Goal: Transaction & Acquisition: Purchase product/service

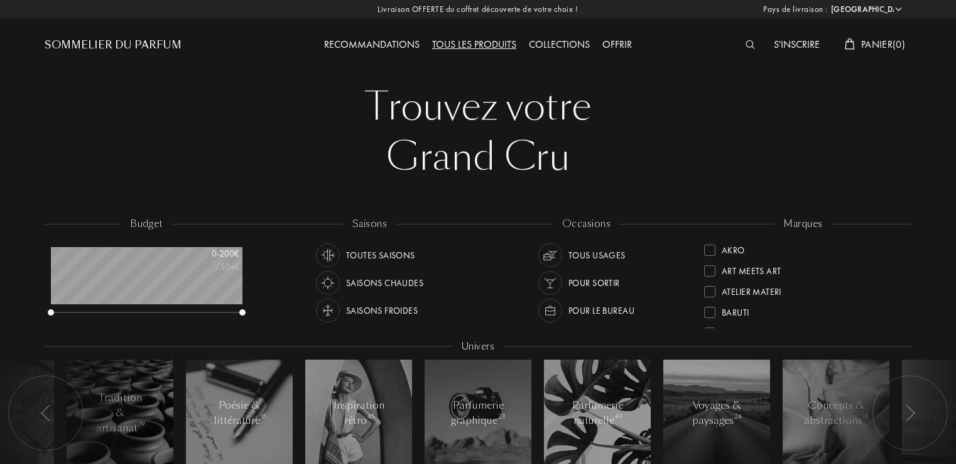
select select "FR"
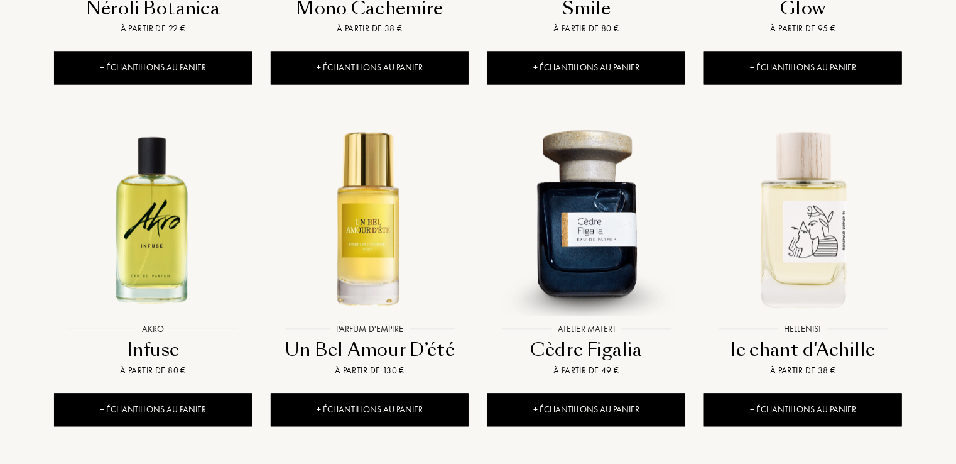
scroll to position [1181, 0]
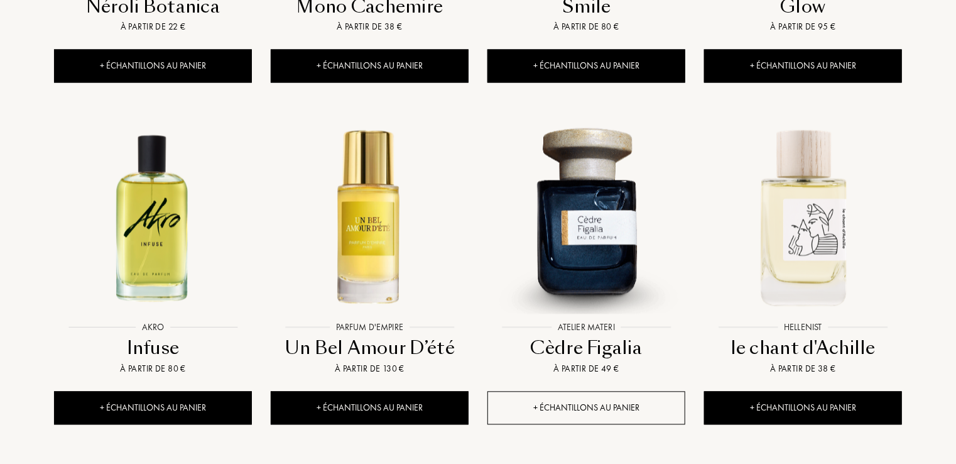
click at [579, 391] on div "+ Échantillons au panier" at bounding box center [586, 407] width 198 height 33
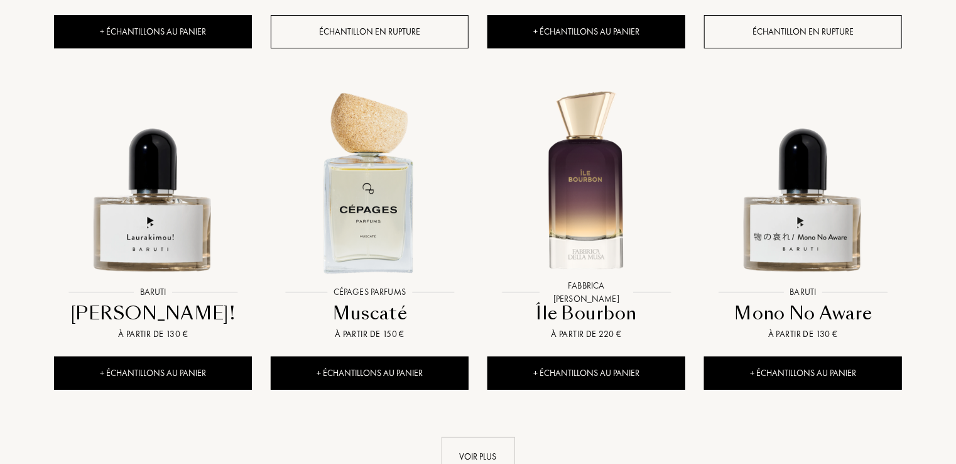
scroll to position [2290, 0]
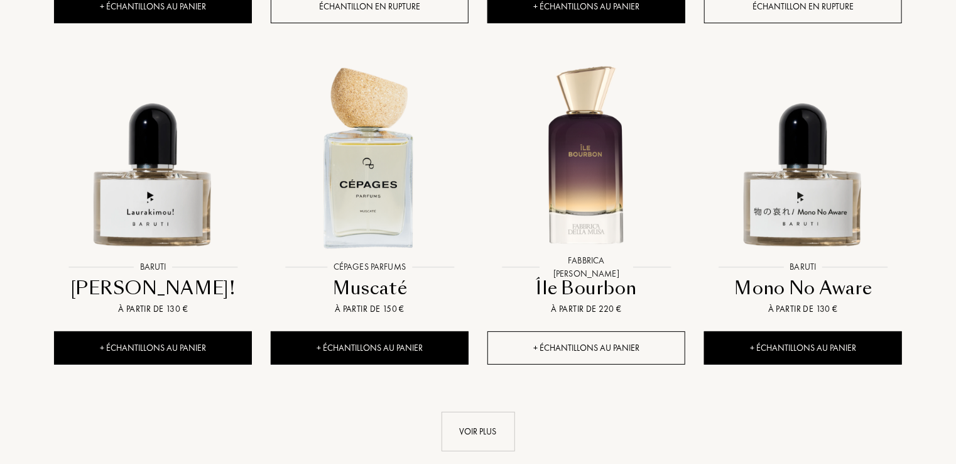
click at [588, 331] on div "+ Échantillons au panier" at bounding box center [586, 347] width 198 height 33
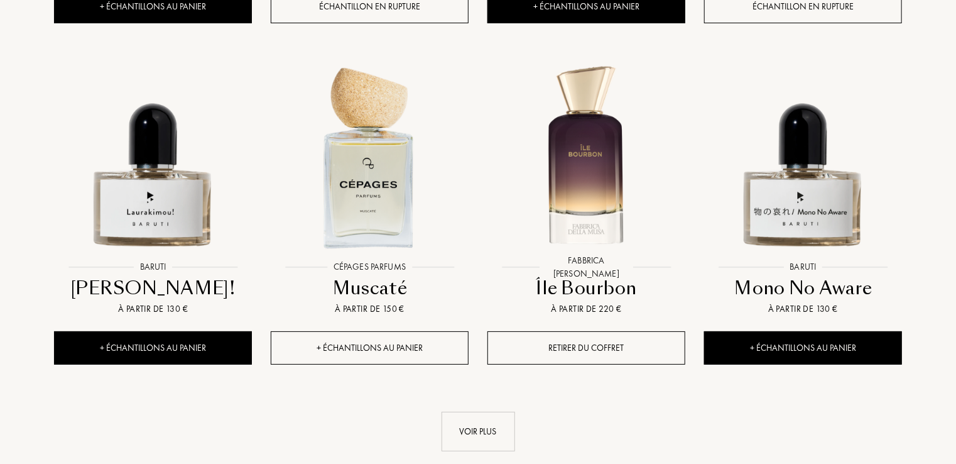
click at [364, 331] on div "+ Échantillons au panier" at bounding box center [370, 347] width 198 height 33
click at [505, 411] on div "Voir plus" at bounding box center [478, 431] width 73 height 40
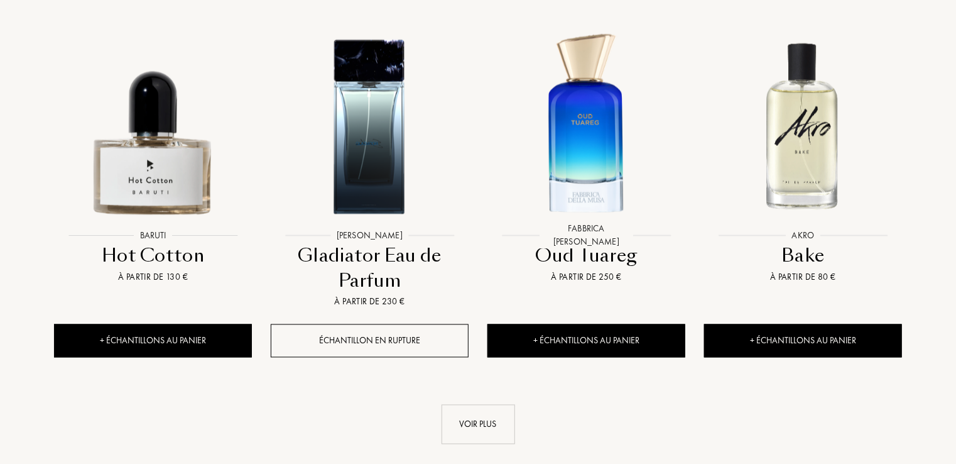
scroll to position [3421, 0]
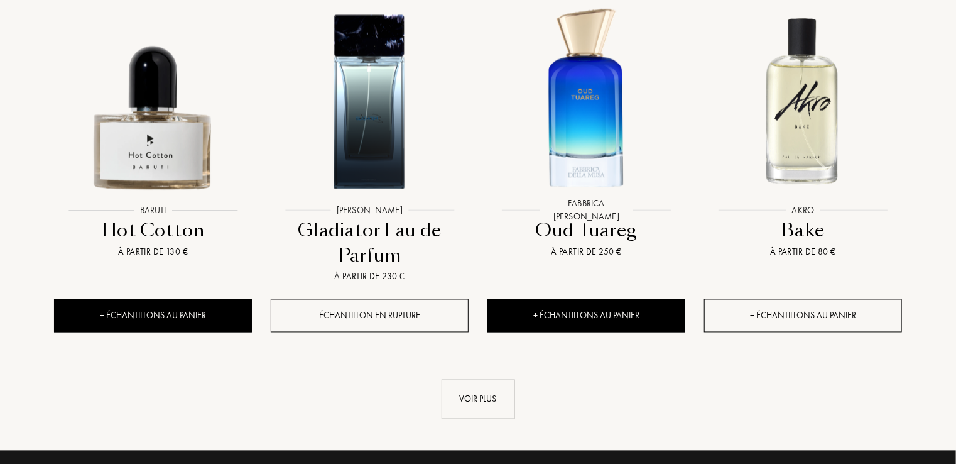
click at [827, 299] on div "+ Échantillons au panier" at bounding box center [803, 315] width 198 height 33
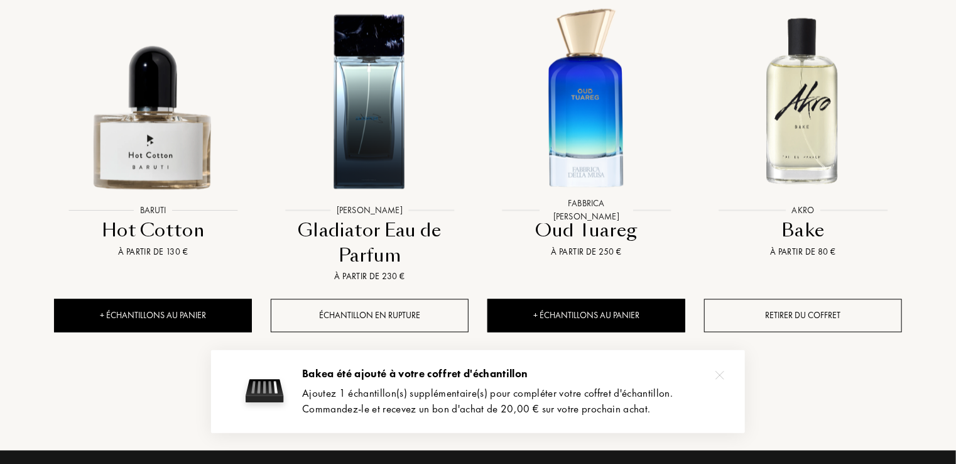
click at [477, 379] on div "Voir plus" at bounding box center [478, 399] width 73 height 40
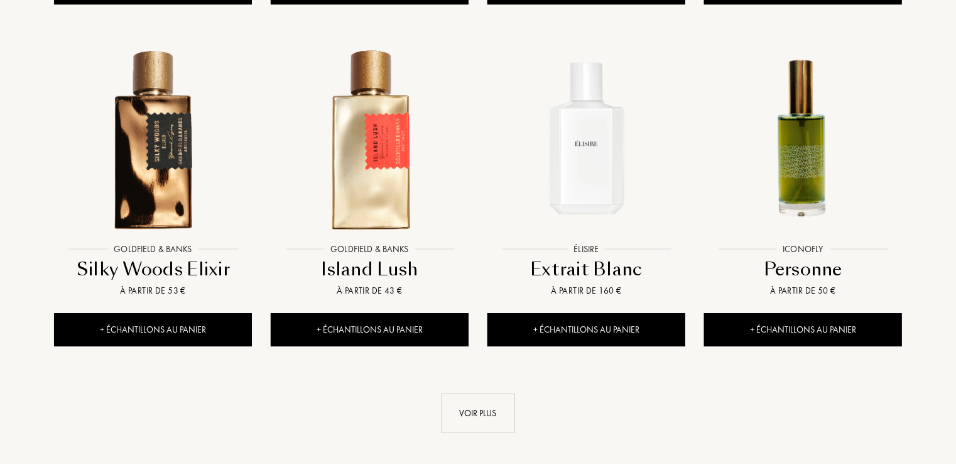
scroll to position [4451, 0]
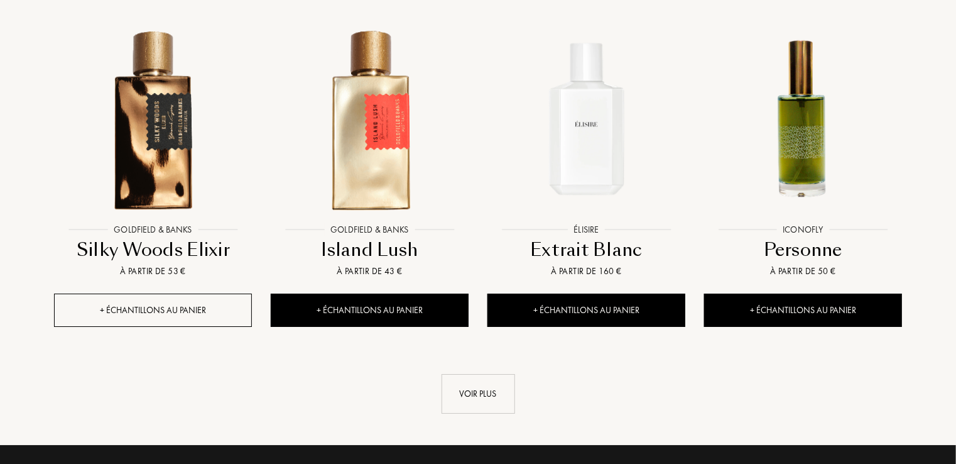
click at [112, 293] on div "+ Échantillons au panier" at bounding box center [153, 309] width 198 height 33
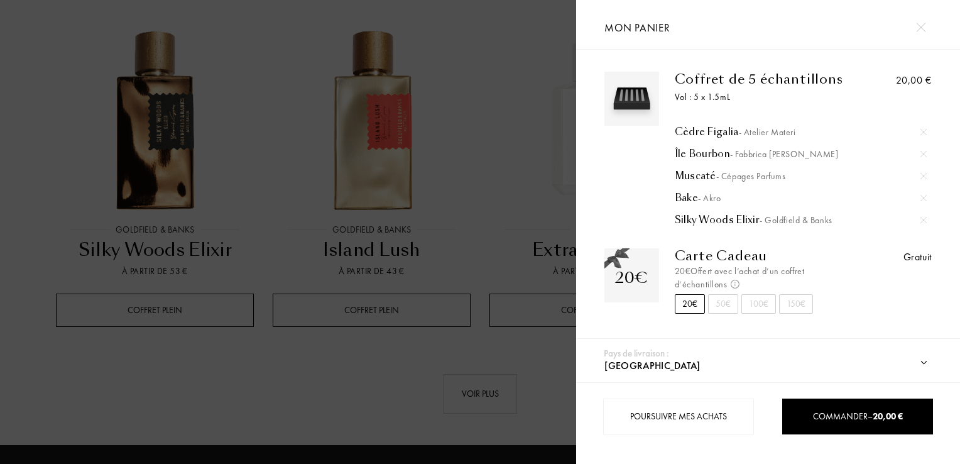
click at [921, 31] on img at bounding box center [920, 27] width 9 height 9
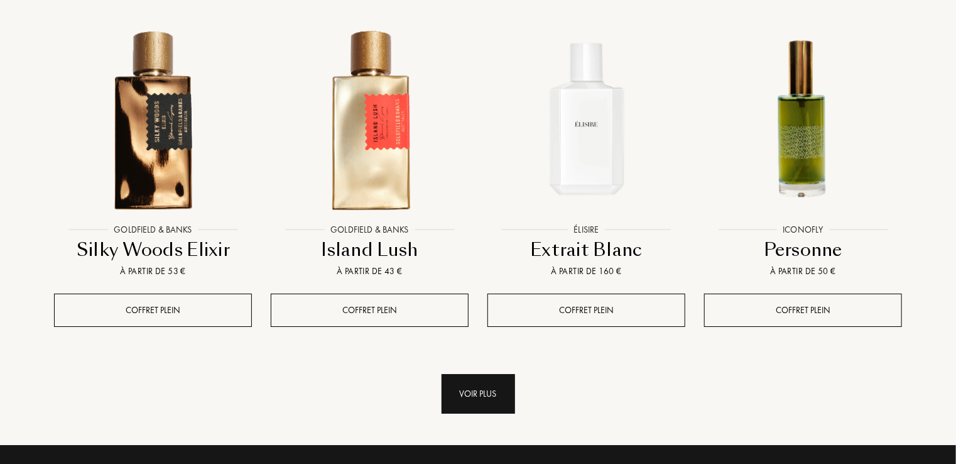
click at [489, 374] on div "Voir plus" at bounding box center [478, 394] width 73 height 40
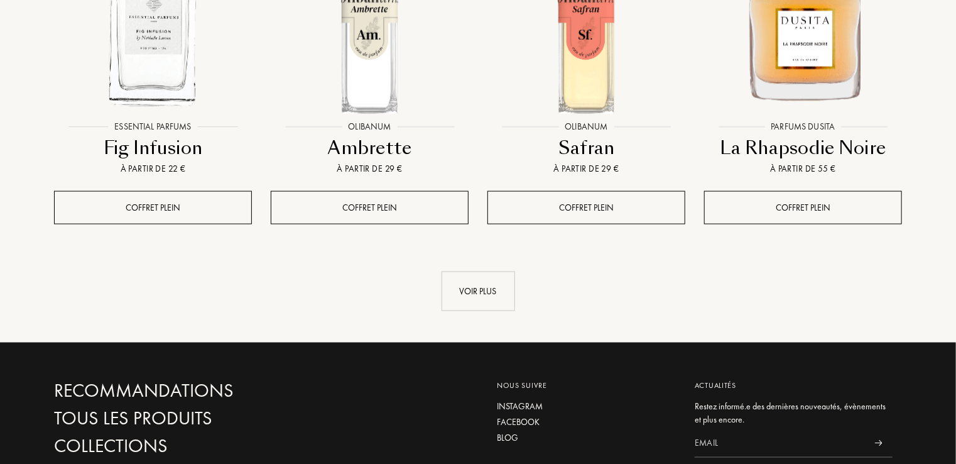
scroll to position [5607, 0]
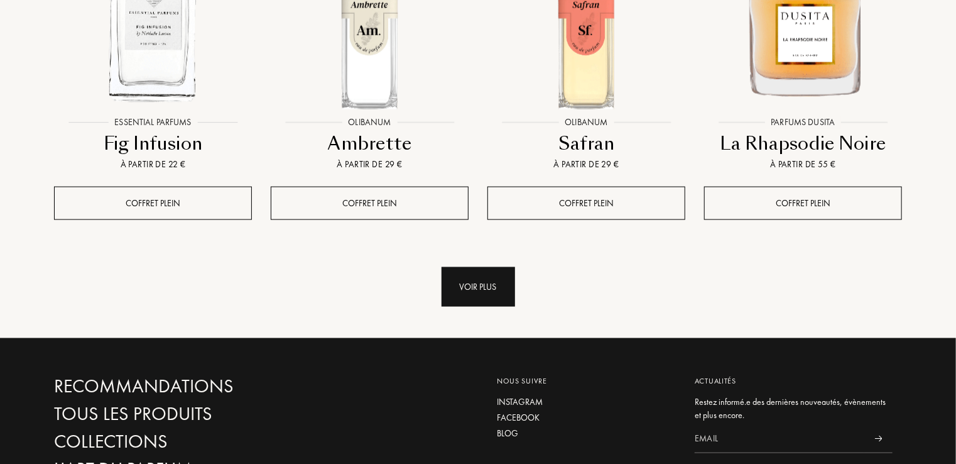
click at [479, 267] on div "Voir plus" at bounding box center [478, 287] width 73 height 40
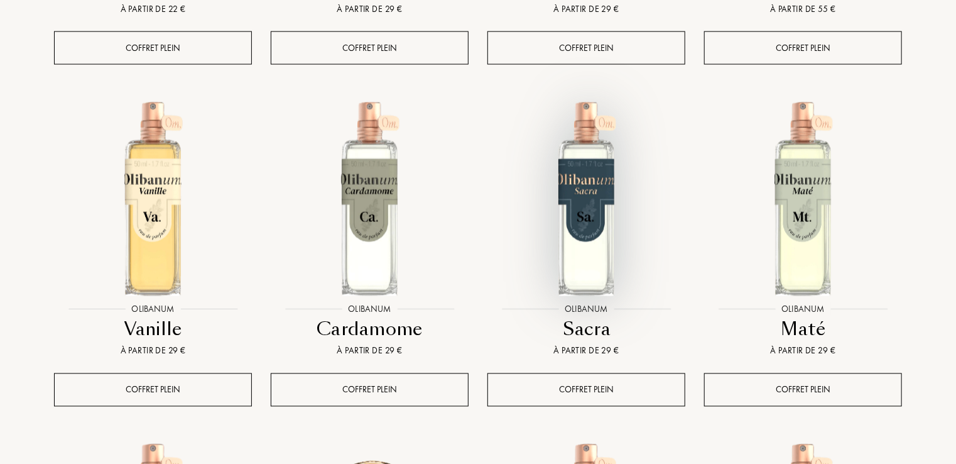
scroll to position [5757, 0]
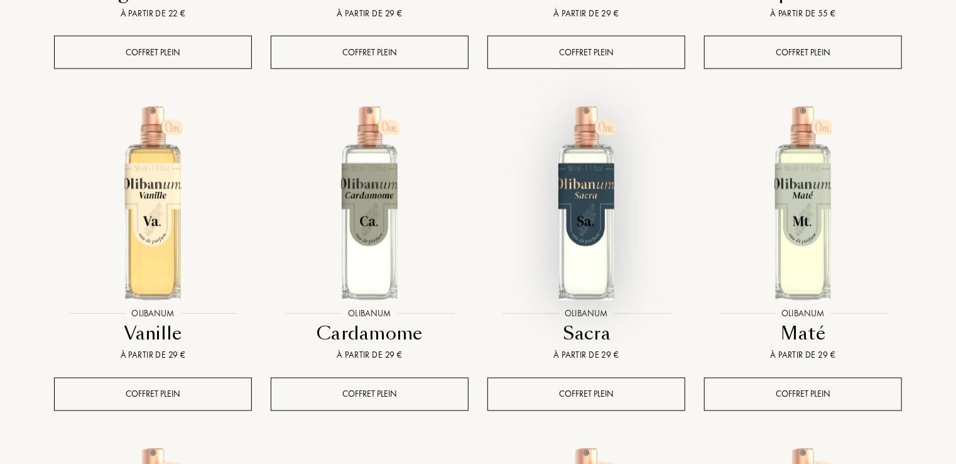
click at [594, 202] on img at bounding box center [586, 202] width 195 height 195
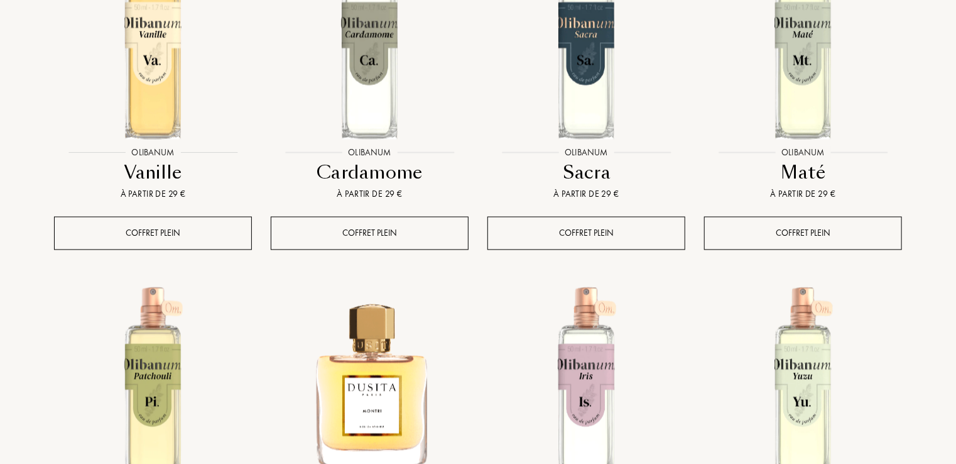
scroll to position [5933, 0]
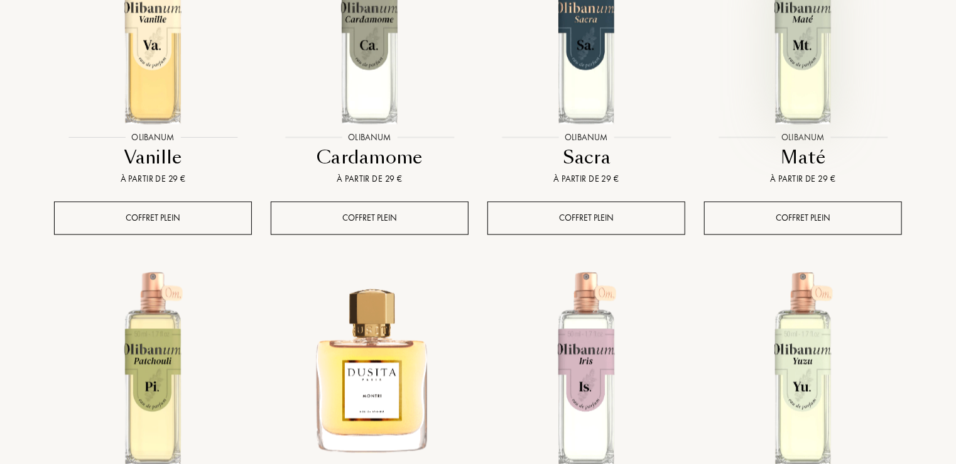
click at [819, 34] on img at bounding box center [802, 26] width 195 height 195
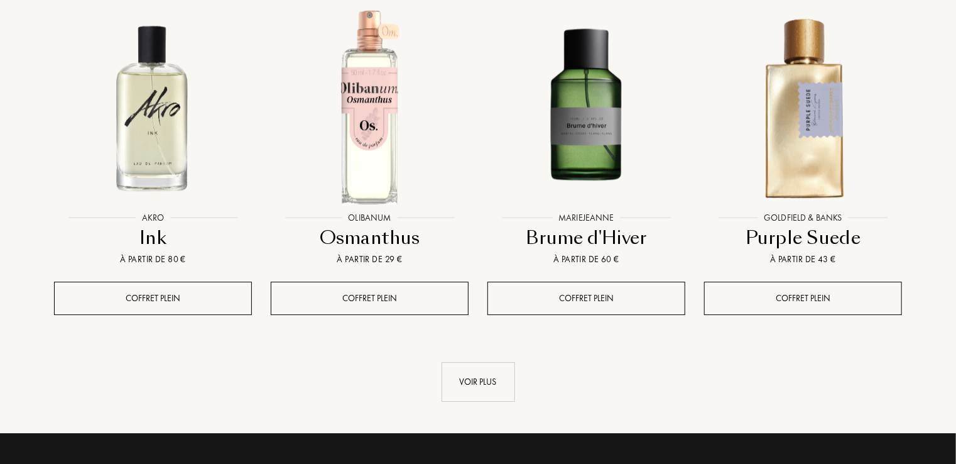
scroll to position [6561, 0]
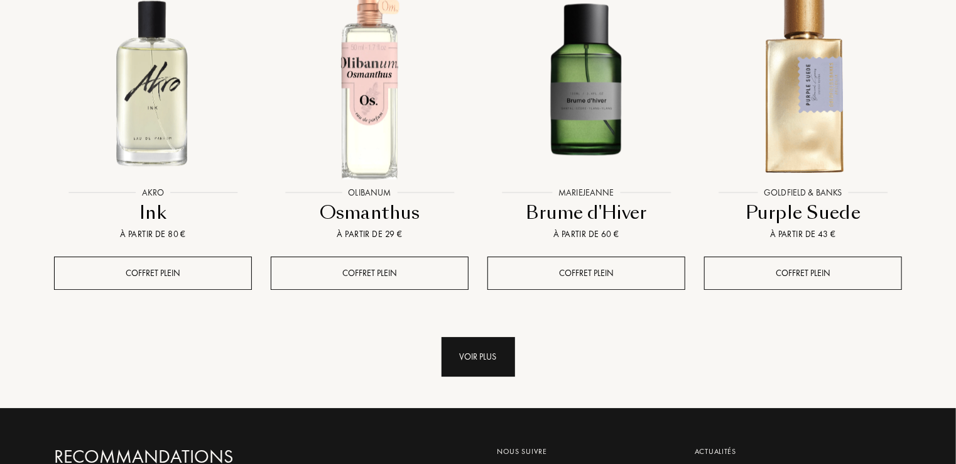
click at [503, 337] on div "Voir plus" at bounding box center [478, 357] width 73 height 40
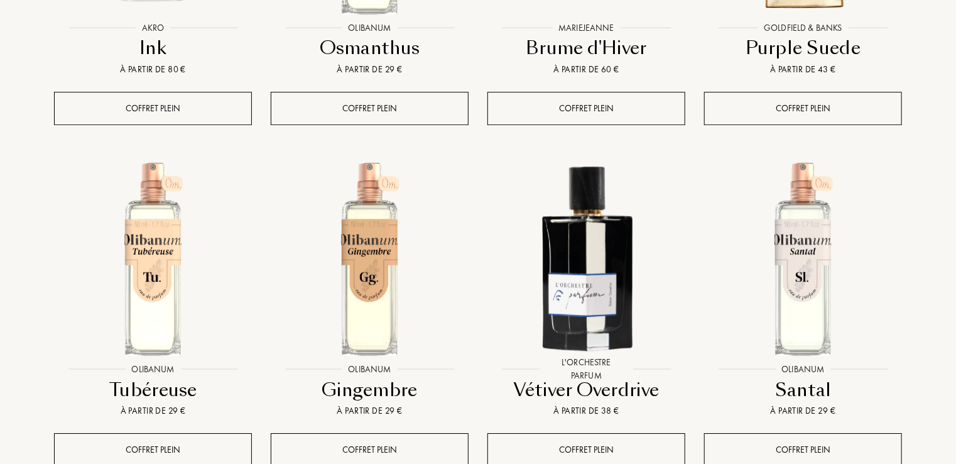
scroll to position [6762, 0]
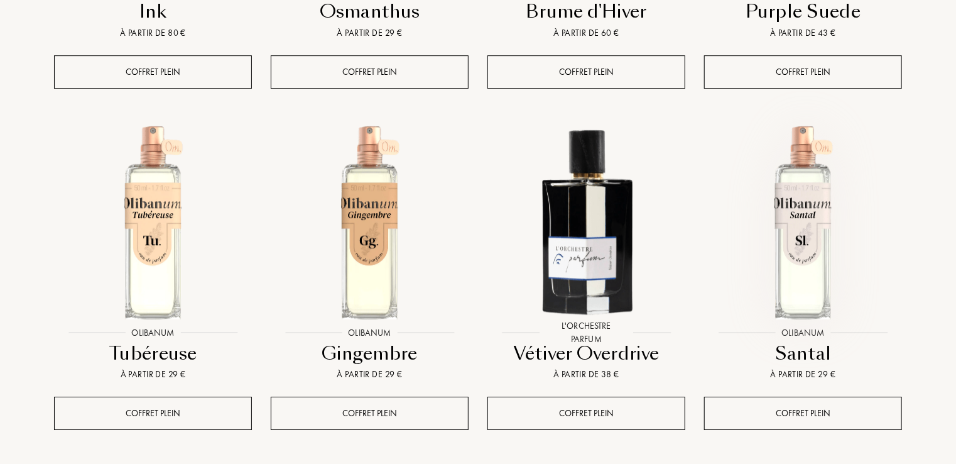
click at [803, 192] on img at bounding box center [802, 221] width 195 height 195
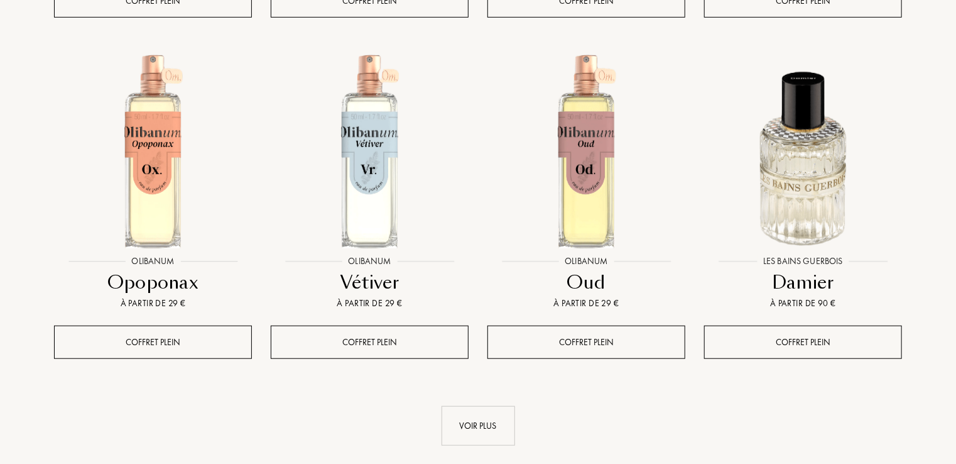
scroll to position [7541, 0]
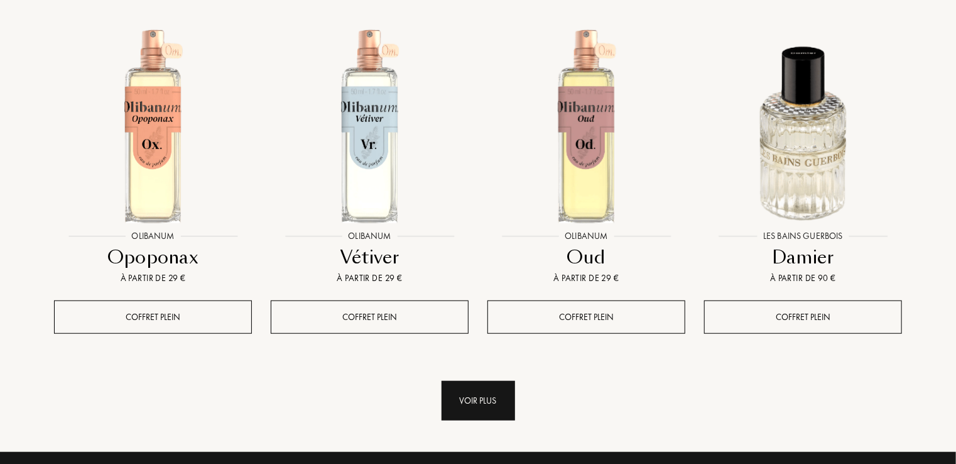
click at [477, 381] on div "Voir plus" at bounding box center [478, 401] width 73 height 40
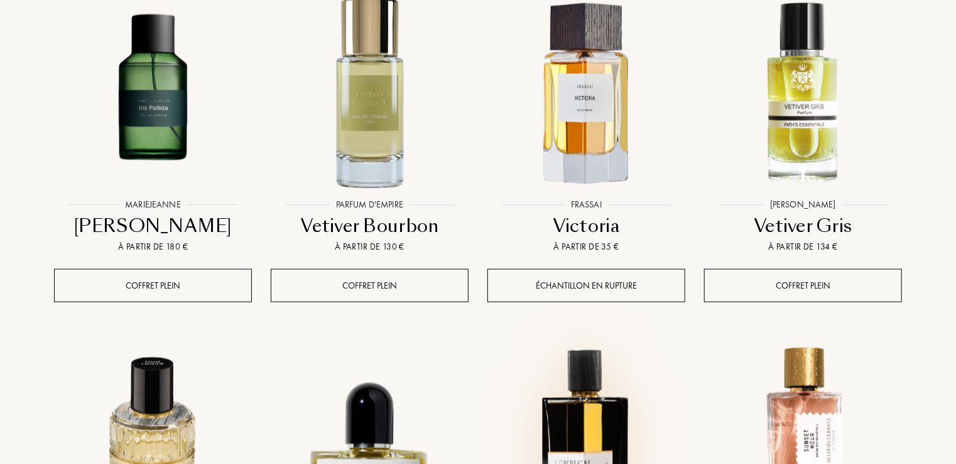
scroll to position [7918, 0]
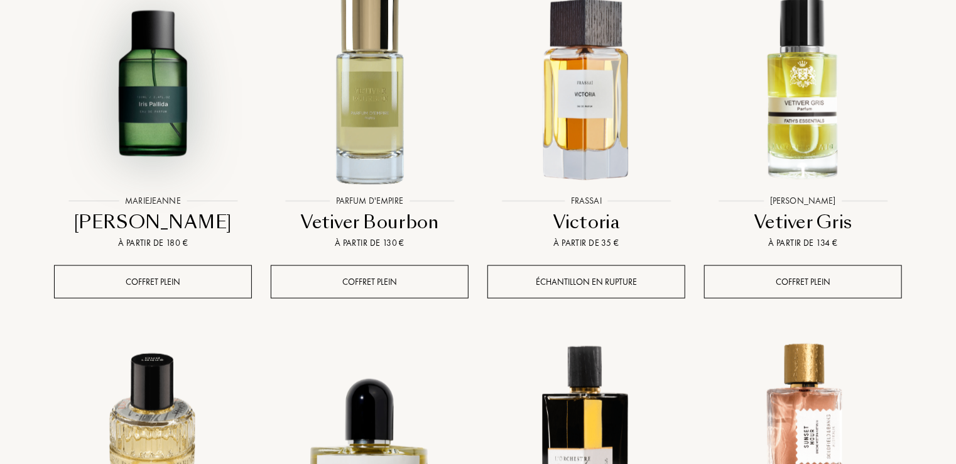
click at [158, 67] on img at bounding box center [152, 89] width 195 height 195
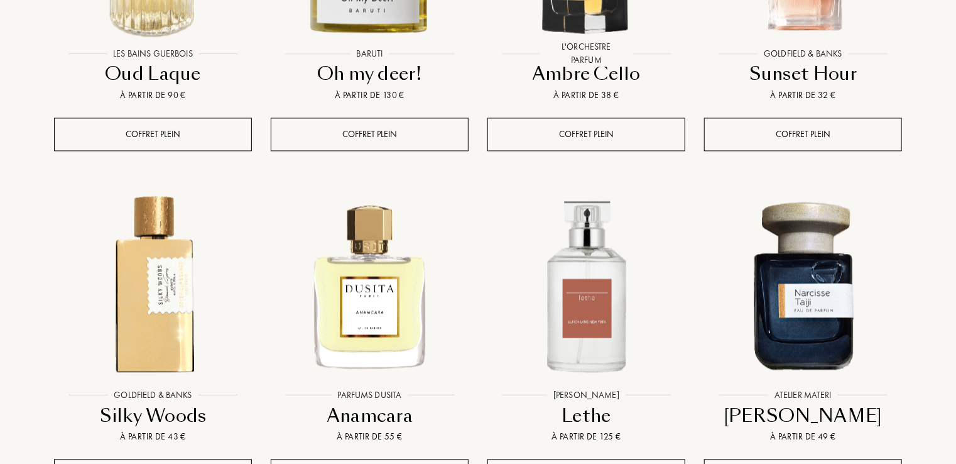
scroll to position [8471, 0]
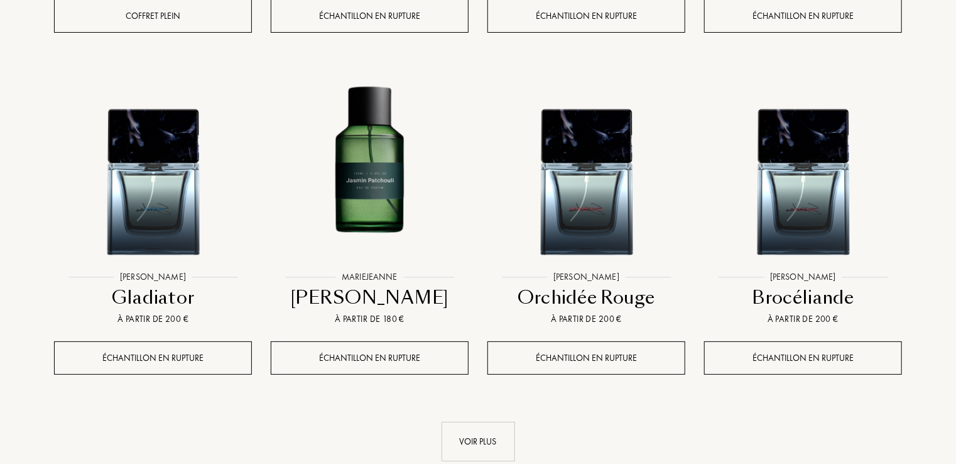
scroll to position [9551, 0]
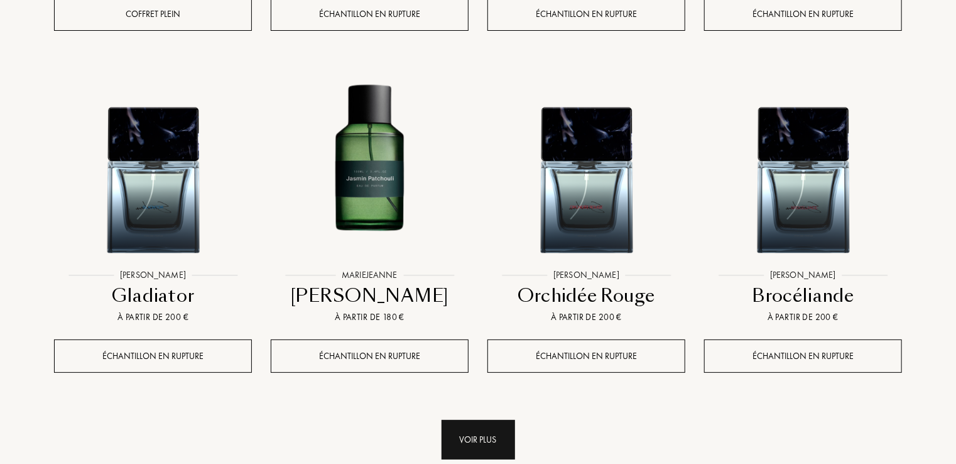
click at [457, 420] on div "Voir plus" at bounding box center [478, 440] width 73 height 40
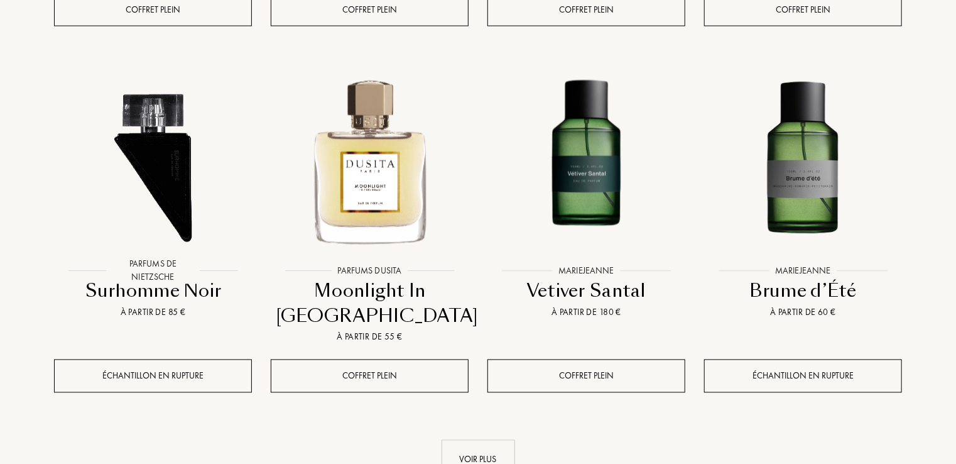
scroll to position [10607, 0]
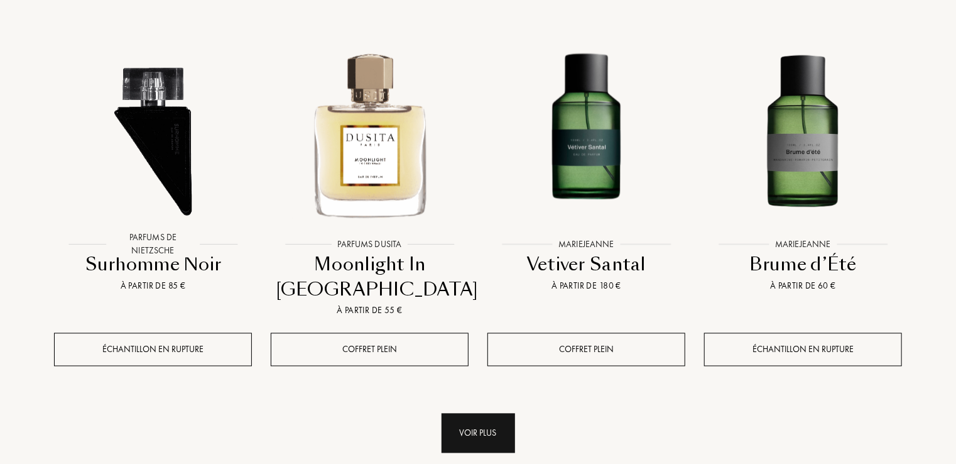
click at [514, 413] on div "Voir plus" at bounding box center [478, 433] width 73 height 40
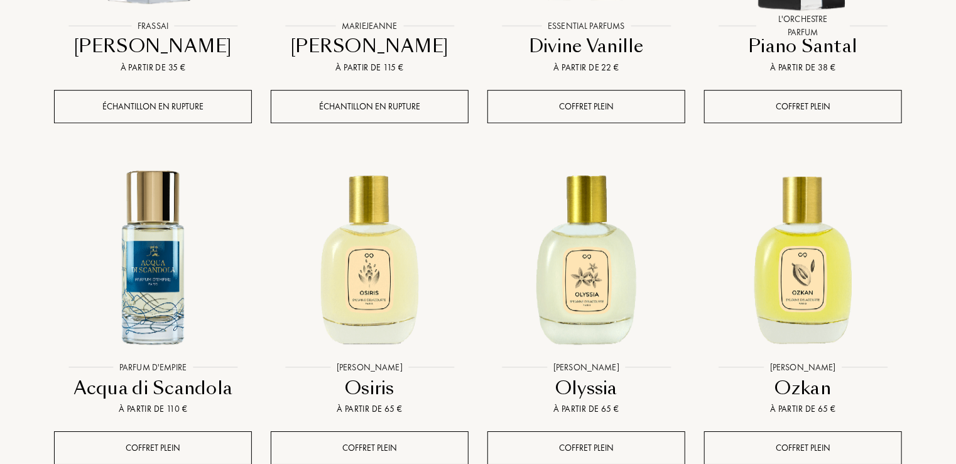
scroll to position [11586, 0]
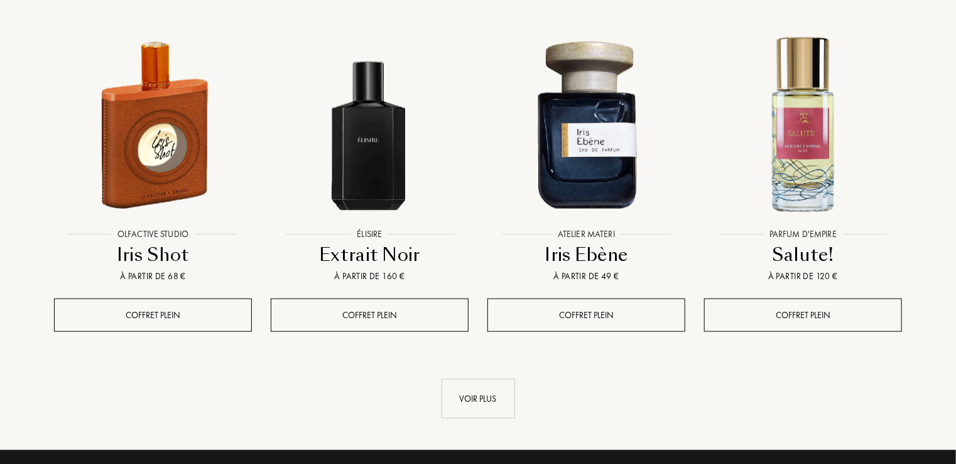
scroll to position [12717, 0]
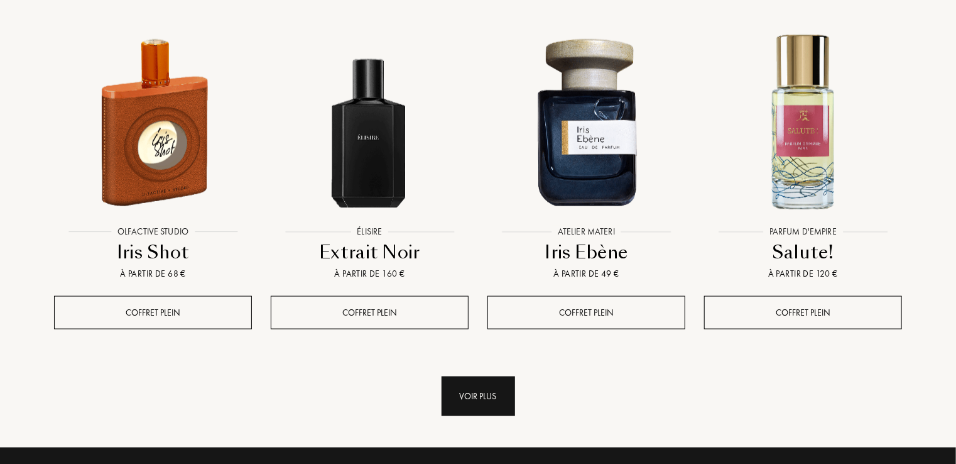
click at [481, 376] on div "Voir plus" at bounding box center [478, 396] width 73 height 40
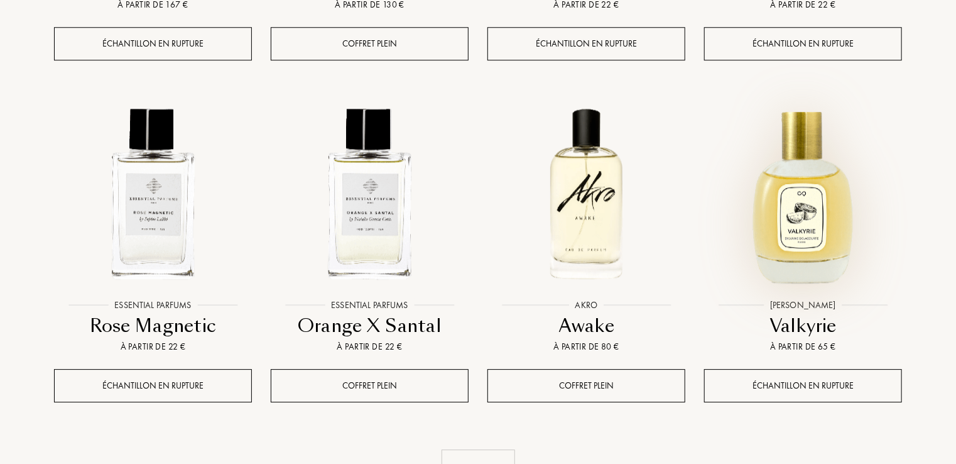
scroll to position [13697, 0]
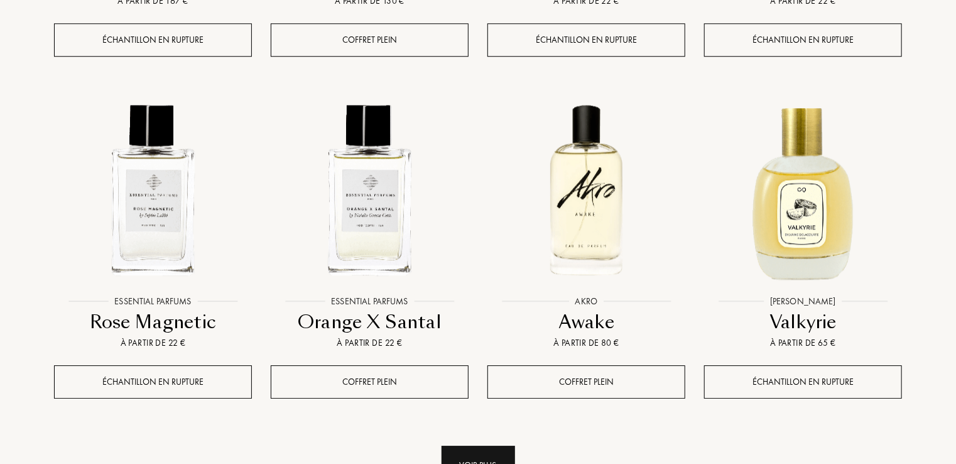
click at [459, 445] on div "Voir plus" at bounding box center [478, 465] width 73 height 40
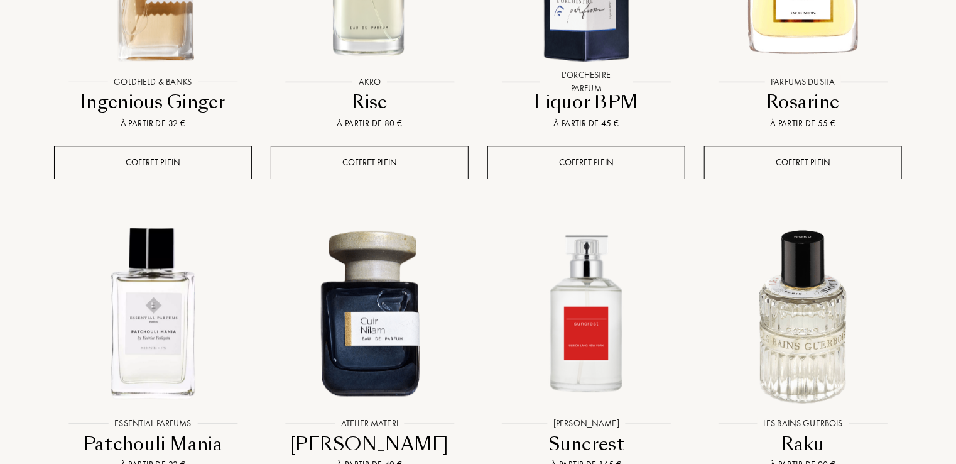
scroll to position [3744, 0]
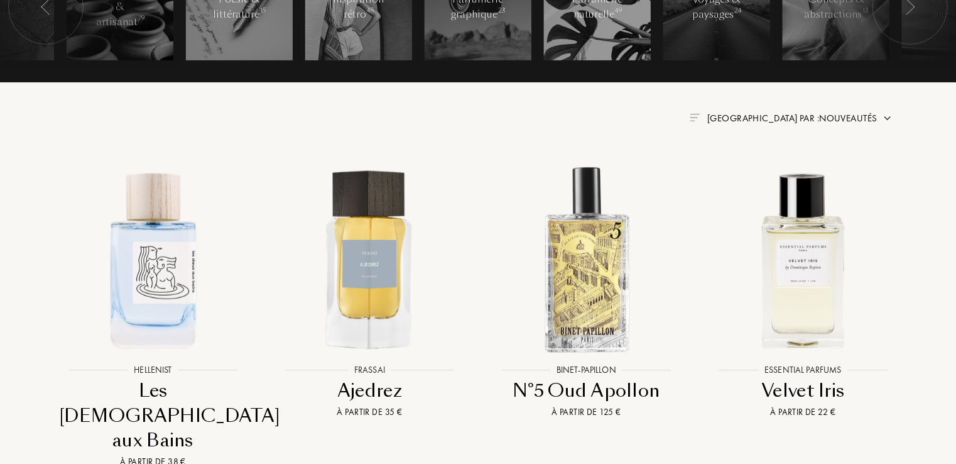
scroll to position [0, 0]
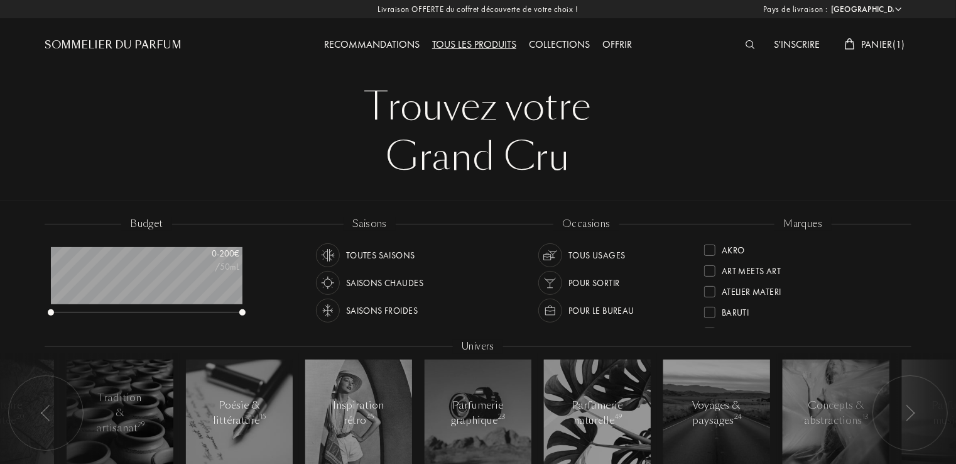
click at [903, 46] on span "Panier ( 1 )" at bounding box center [883, 44] width 44 height 13
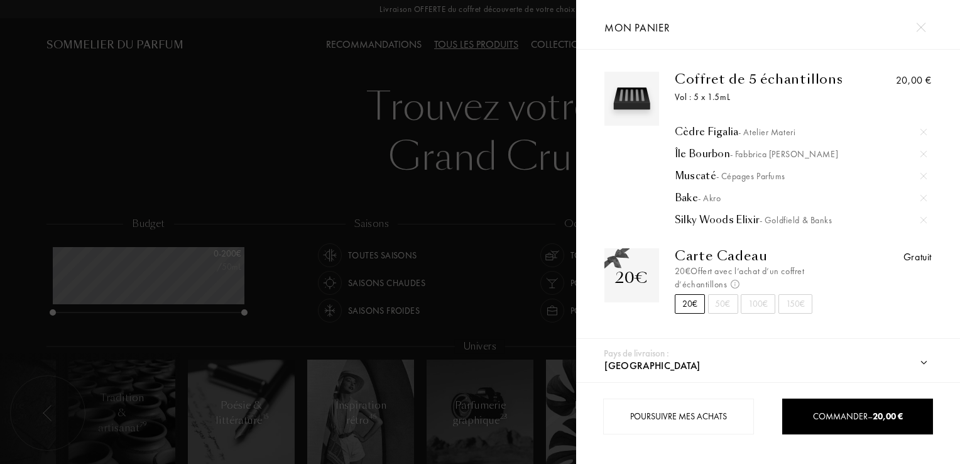
click at [465, 217] on div at bounding box center [288, 232] width 576 height 464
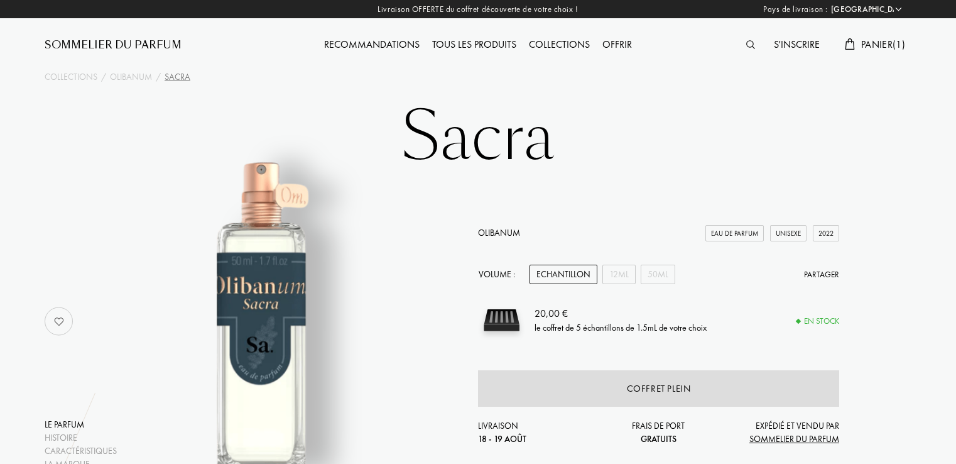
select select "FR"
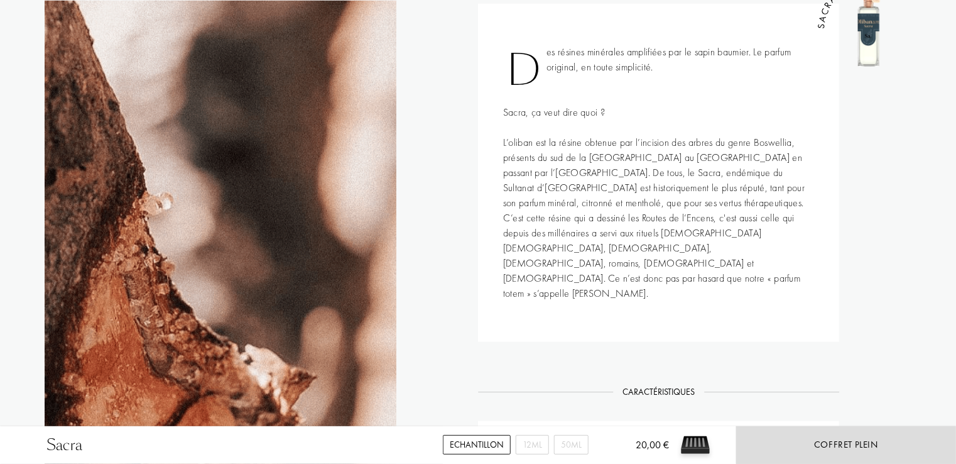
scroll to position [678, 0]
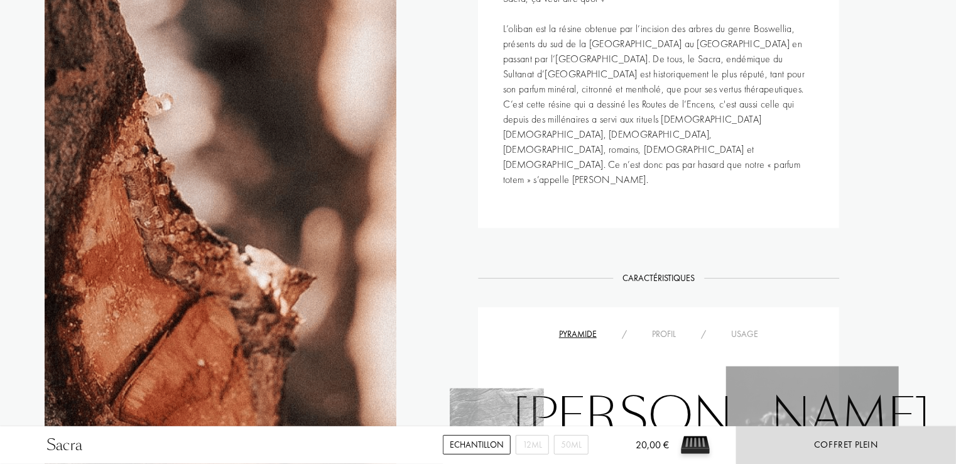
click at [893, 215] on div "Histoire Histoire Des résines minérales amplifiées par le sapin baumier. Le par…" at bounding box center [478, 250] width 886 height 791
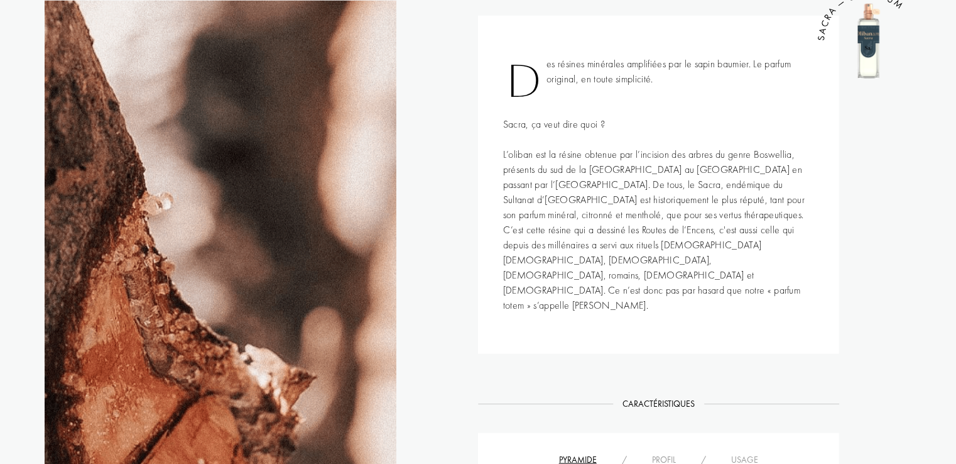
scroll to position [146, 0]
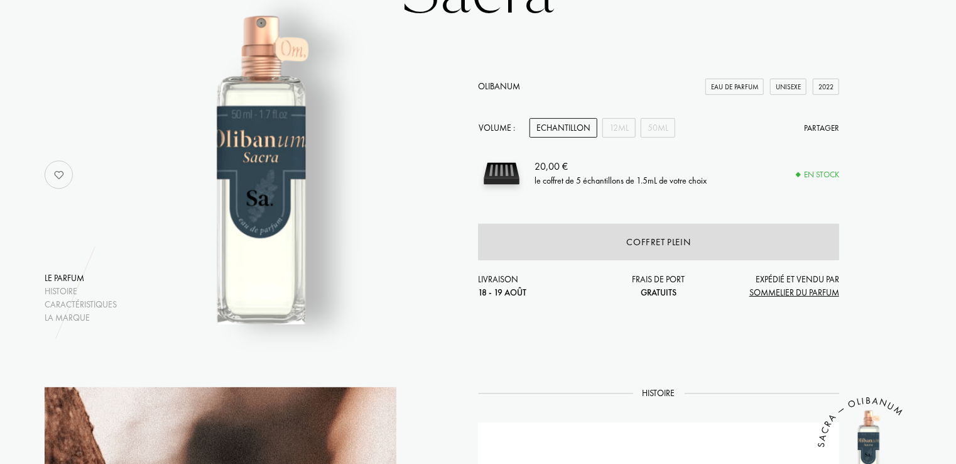
click at [955, 436] on icon "SACRA — OLIBANUM" at bounding box center [878, 457] width 220 height 220
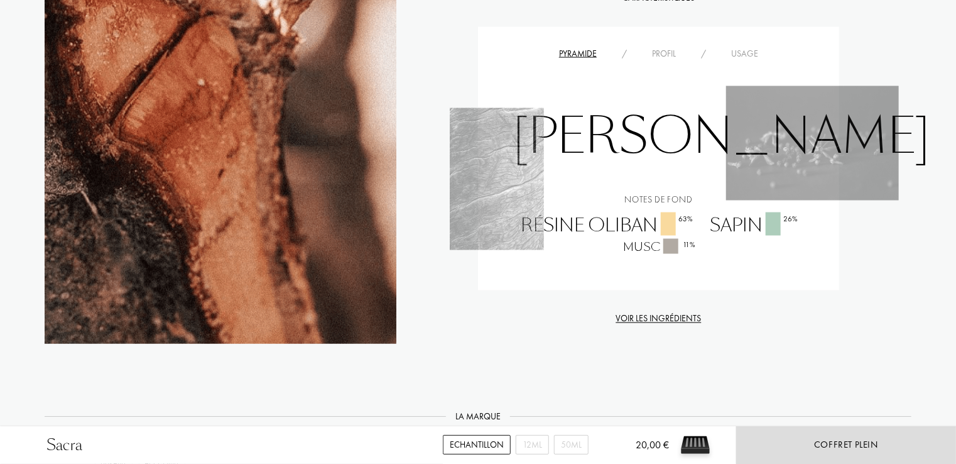
scroll to position [1364, 0]
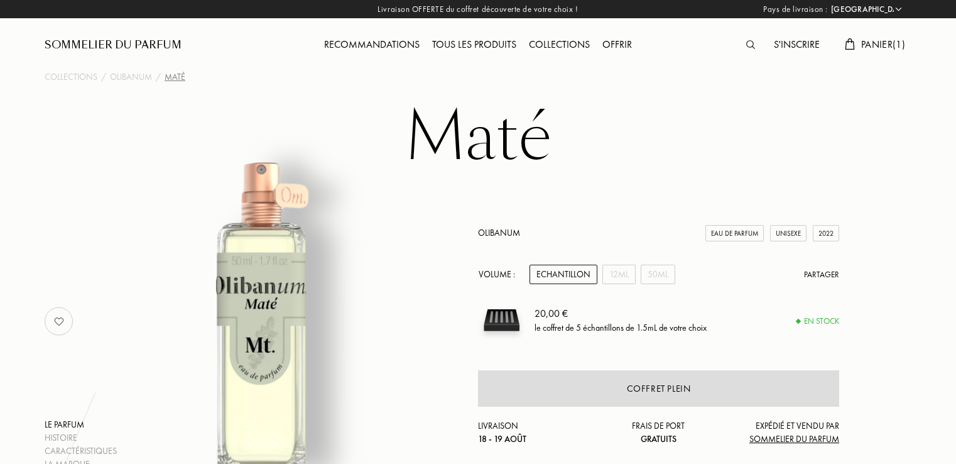
select select "FR"
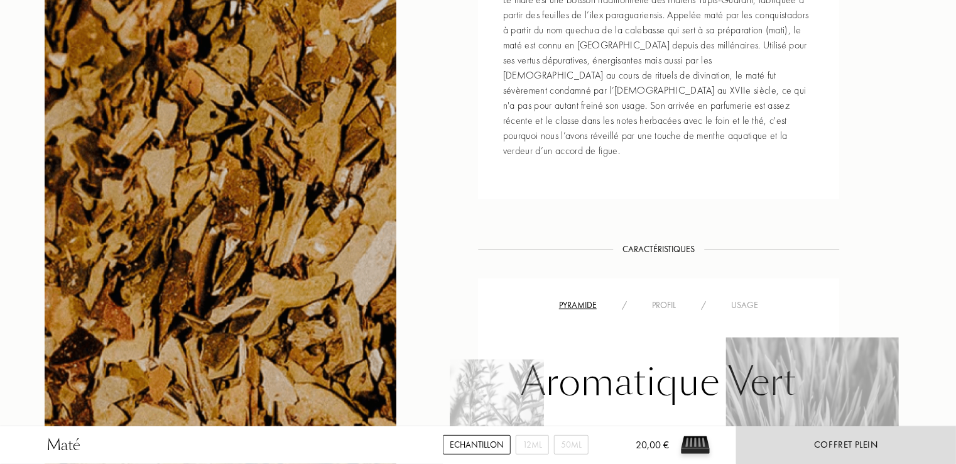
scroll to position [678, 0]
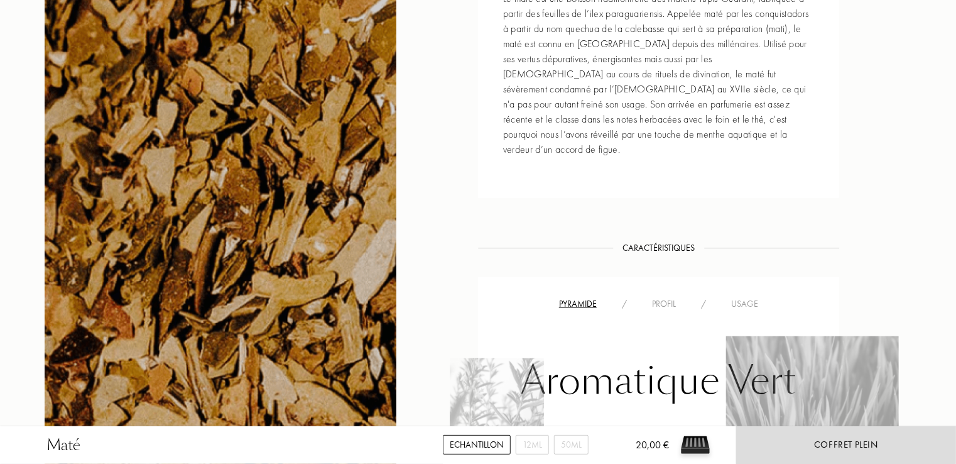
click at [915, 236] on div "Histoire Histoire Un maté effusif associé au fruité de la figue et à une menthe…" at bounding box center [478, 281] width 886 height 852
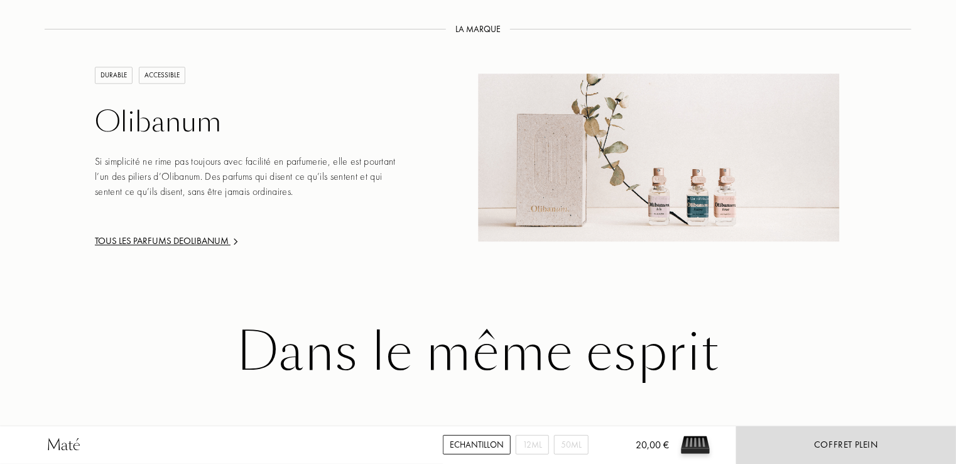
scroll to position [1407, 0]
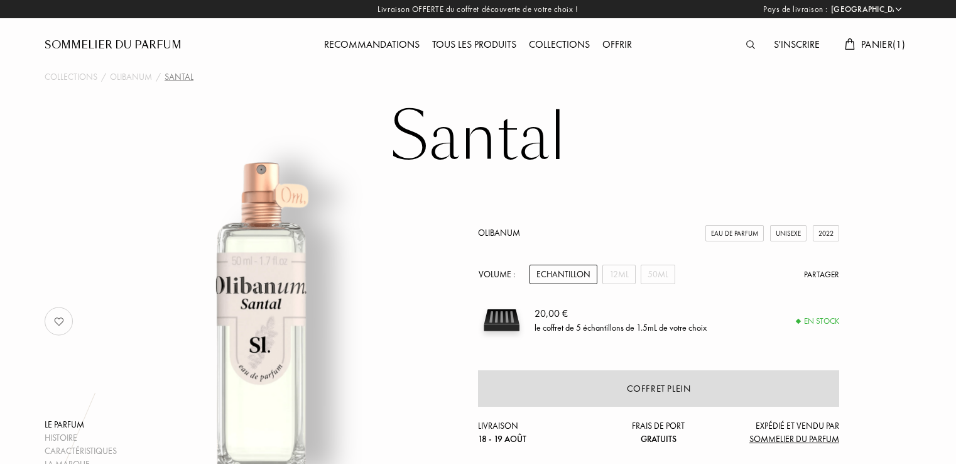
select select "FR"
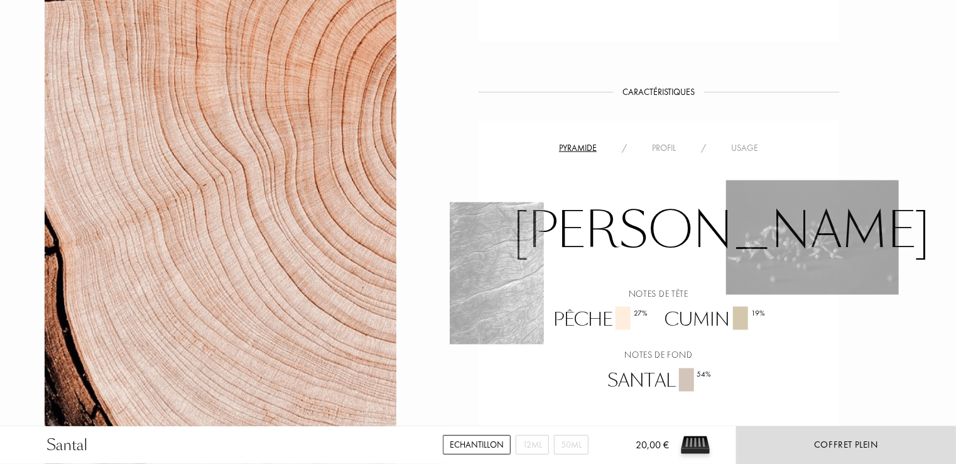
scroll to position [854, 0]
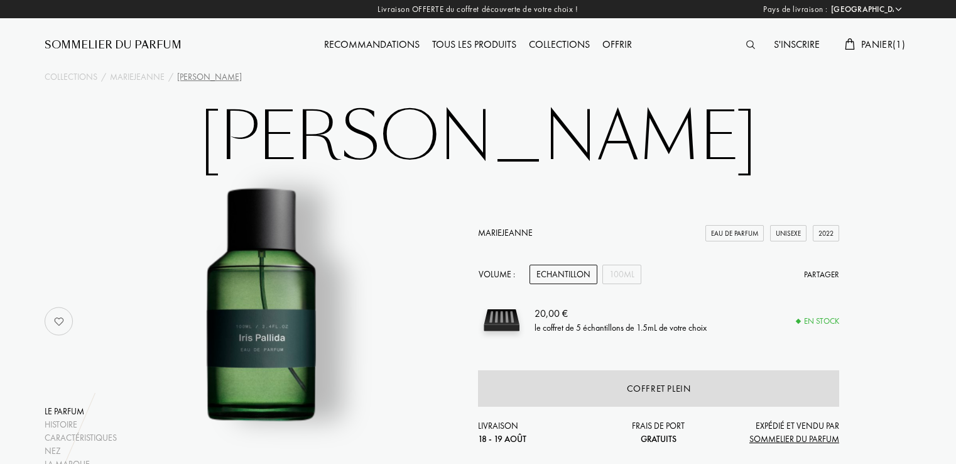
select select "FR"
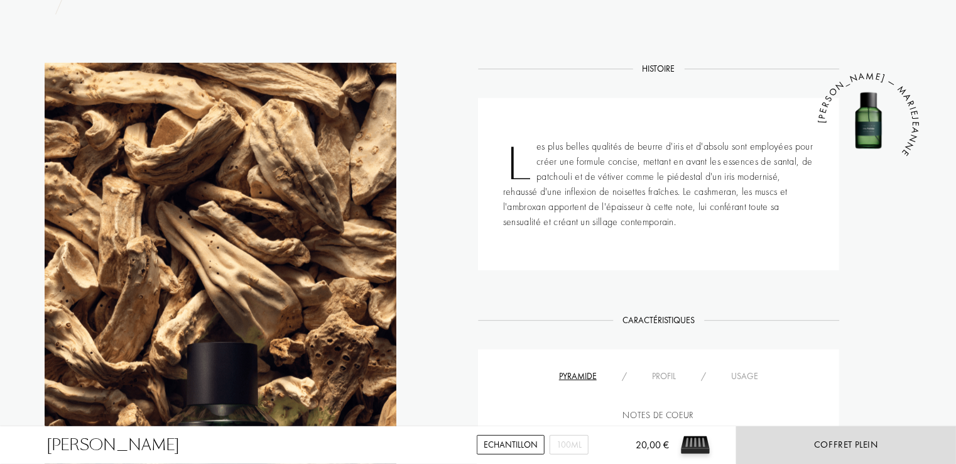
scroll to position [628, 0]
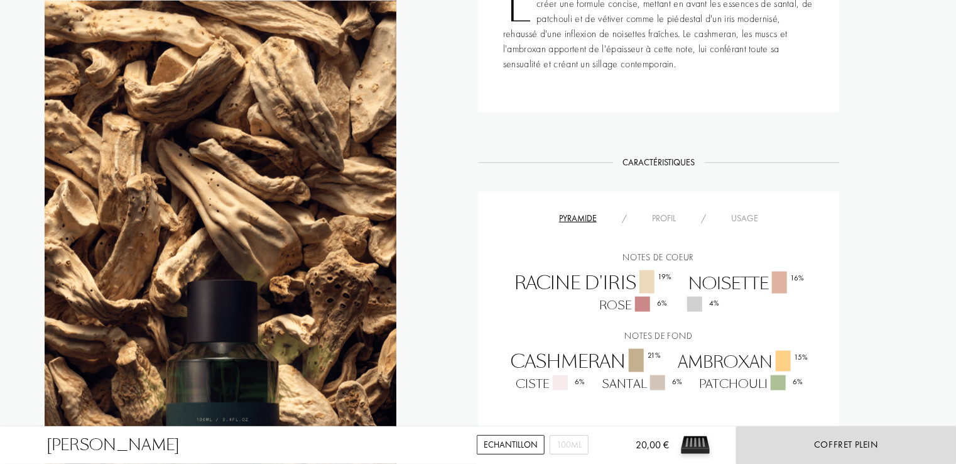
click at [947, 303] on div "[PERSON_NAME] Echantillon 100mL 20,00 € Coffret plein Collections / MarieJeanne…" at bounding box center [478, 385] width 956 height 2026
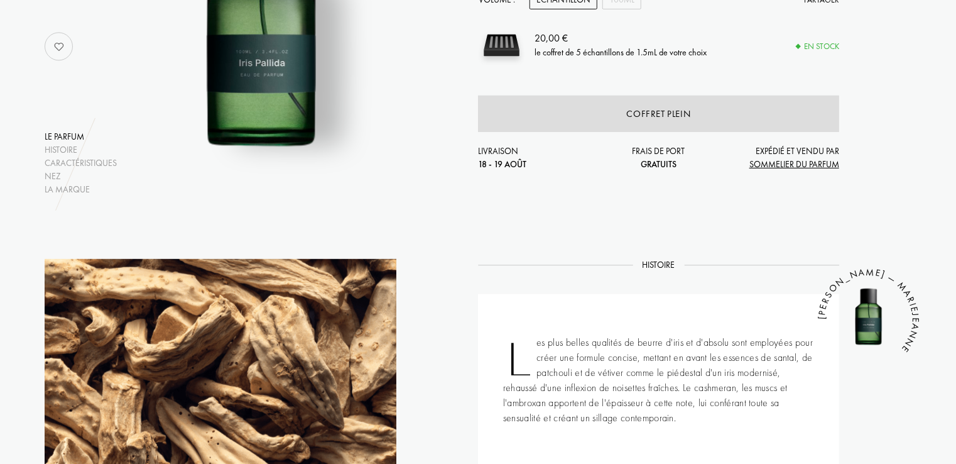
scroll to position [251, 0]
